Goal: Transaction & Acquisition: Download file/media

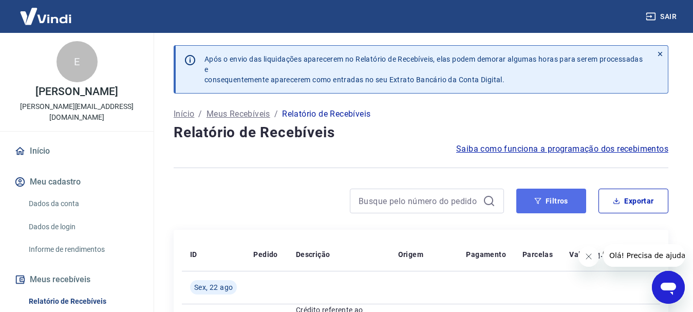
click at [560, 200] on button "Filtros" at bounding box center [551, 201] width 70 height 25
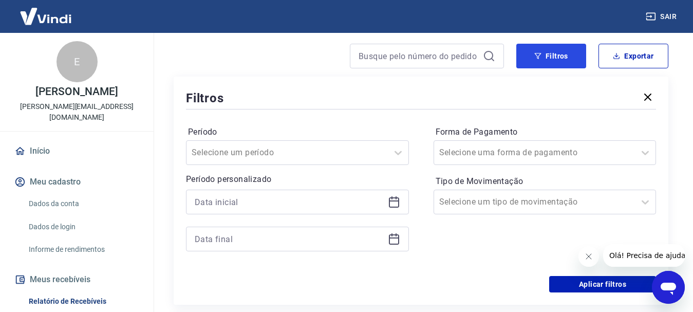
scroll to position [154, 0]
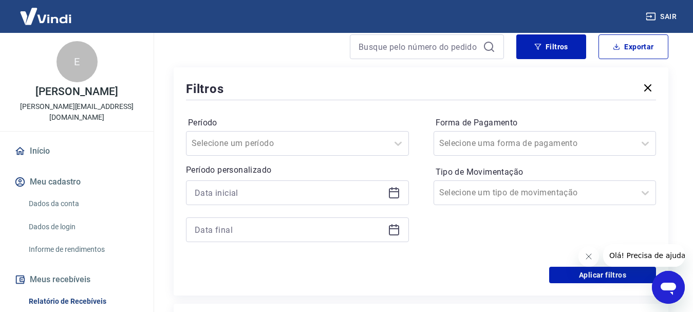
click at [395, 191] on icon at bounding box center [394, 193] width 12 height 12
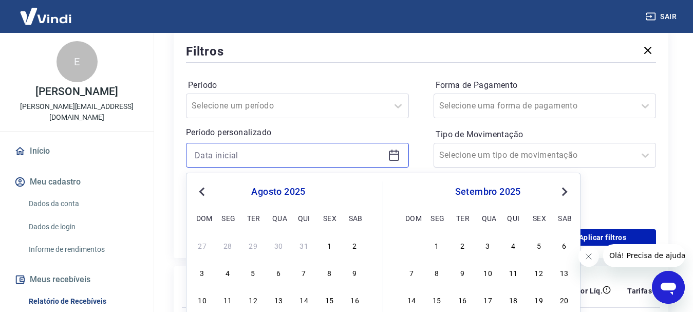
scroll to position [257, 0]
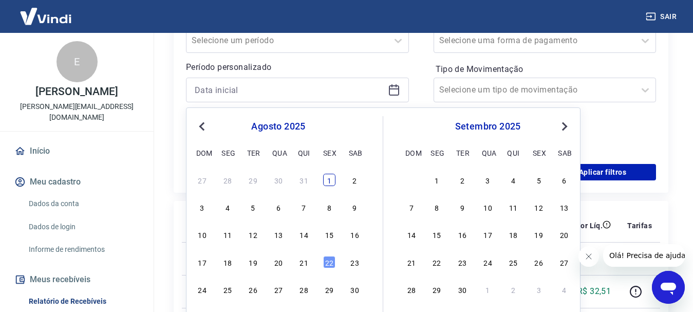
click at [329, 178] on div "1" at bounding box center [329, 180] width 12 height 12
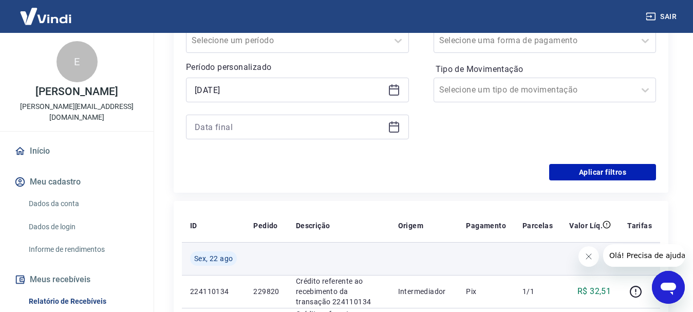
type input "[DATE]"
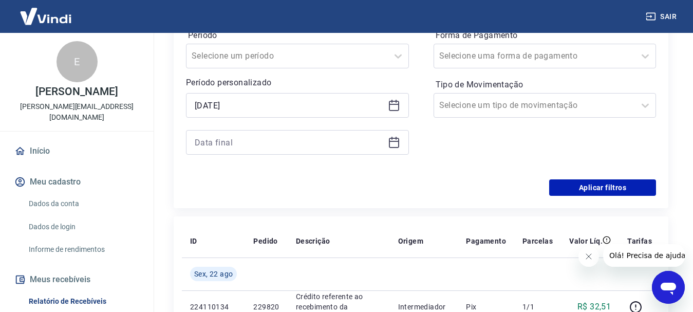
scroll to position [154, 0]
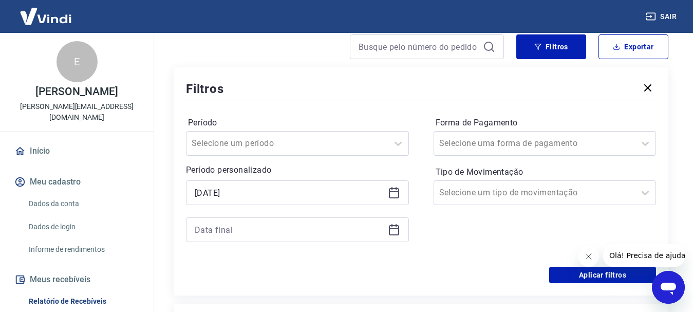
click at [396, 233] on icon at bounding box center [394, 229] width 12 height 12
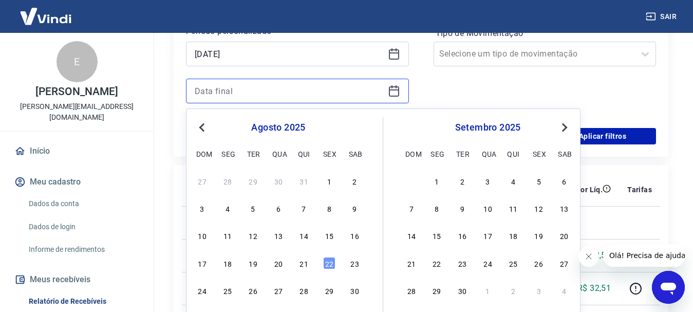
scroll to position [308, 0]
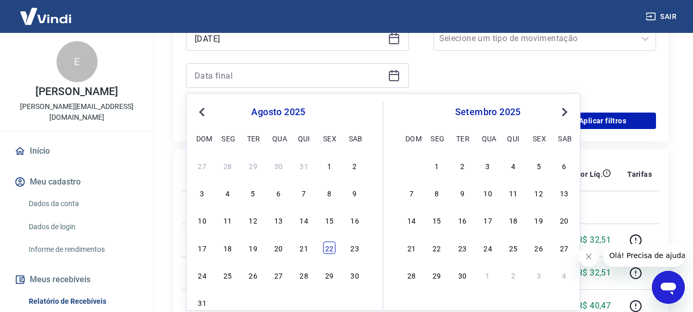
click at [330, 248] on div "22" at bounding box center [329, 247] width 12 height 12
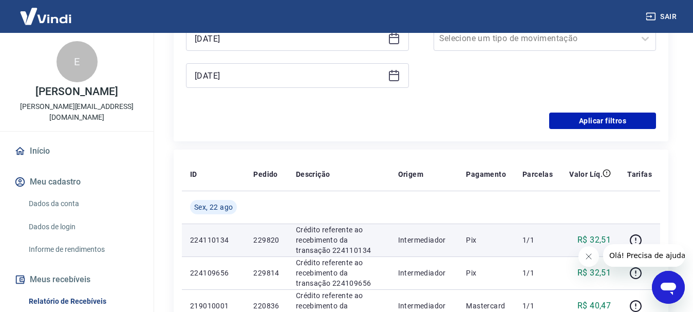
type input "[DATE]"
click at [330, 247] on p "Crédito referente ao recebimento da transação 224110134" at bounding box center [339, 240] width 86 height 31
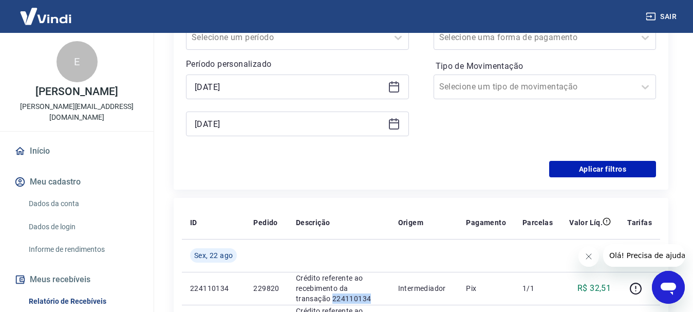
scroll to position [206, 0]
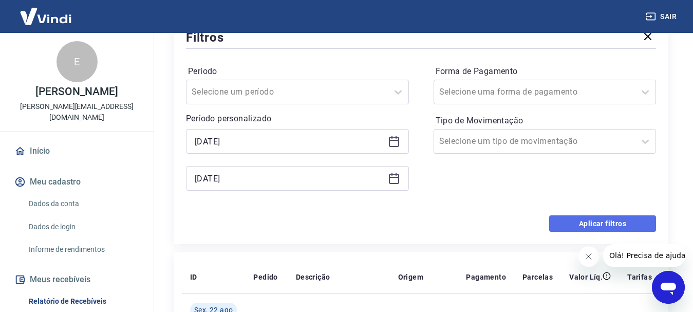
click at [606, 222] on button "Aplicar filtros" at bounding box center [602, 223] width 107 height 16
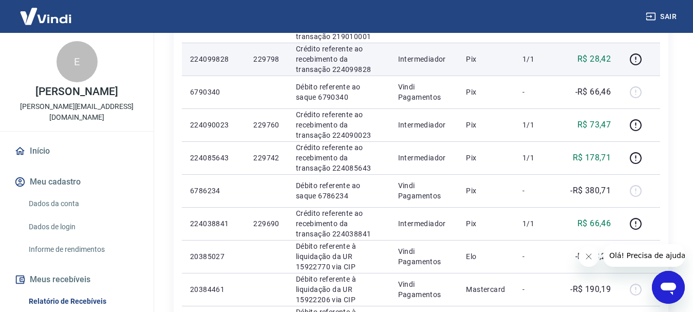
scroll to position [103, 0]
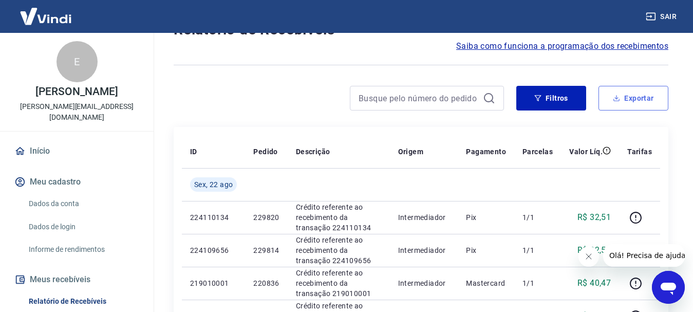
click at [626, 96] on button "Exportar" at bounding box center [634, 98] width 70 height 25
type input "[DATE]"
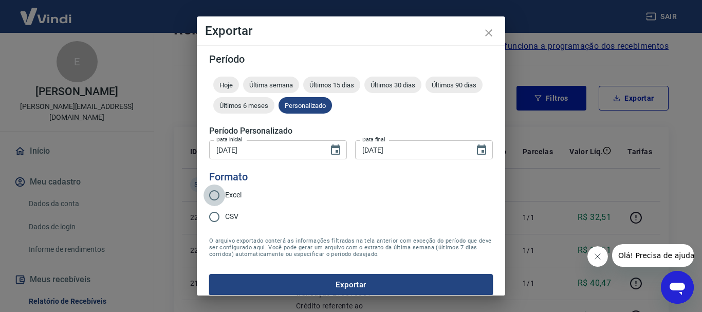
click at [215, 196] on input "Excel" at bounding box center [214, 195] width 22 height 22
radio input "true"
click at [355, 282] on button "Exportar" at bounding box center [351, 285] width 284 height 22
